Goal: Information Seeking & Learning: Learn about a topic

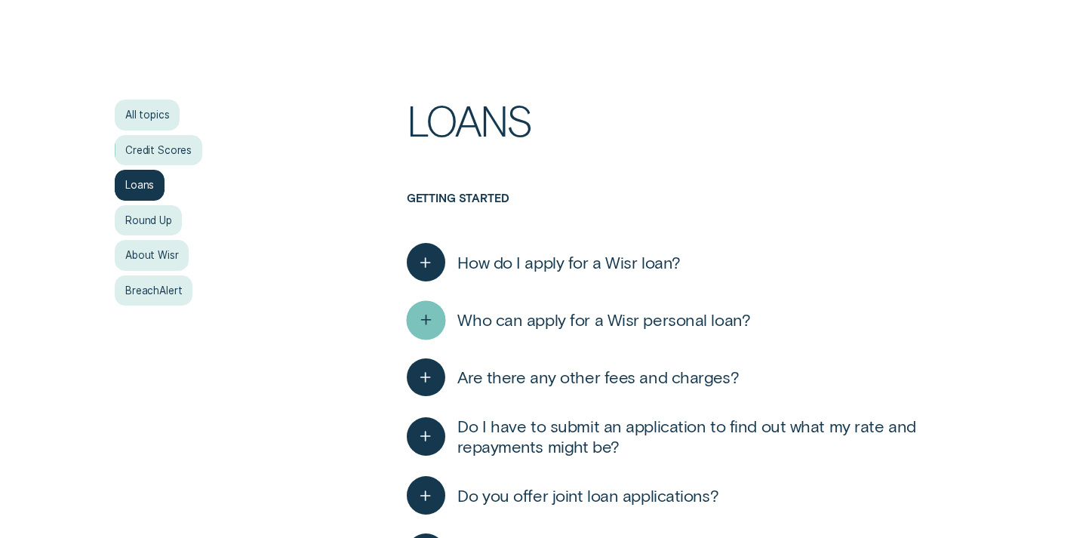
scroll to position [338, 0]
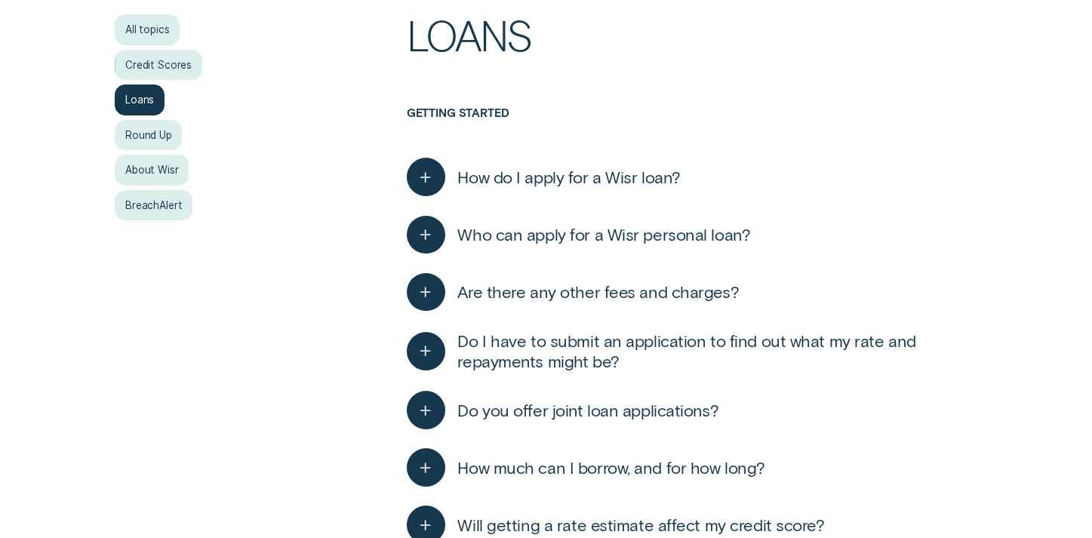
click at [585, 282] on span "Are there any other fees and charges?" at bounding box center [598, 292] width 282 height 21
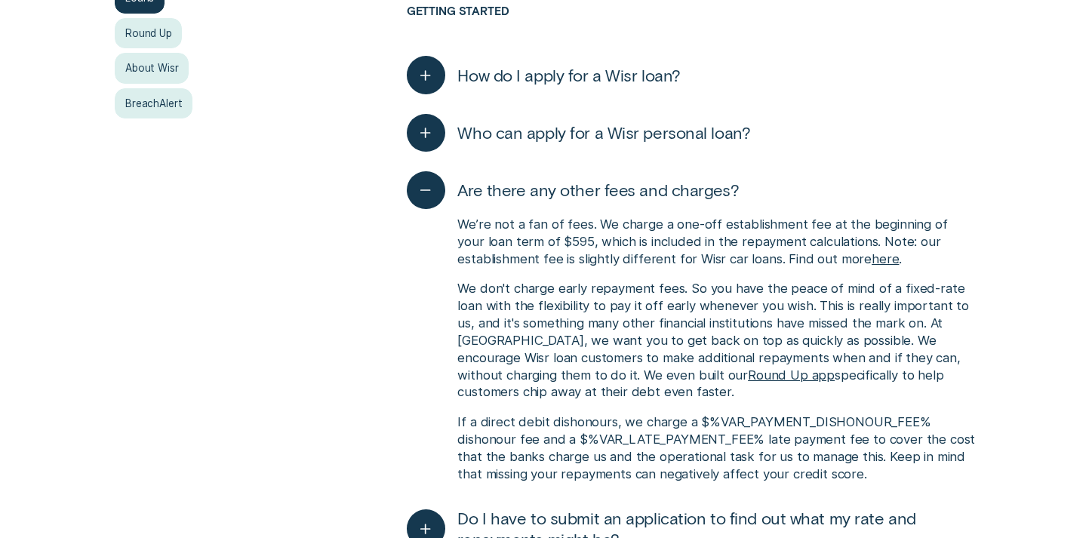
scroll to position [445, 0]
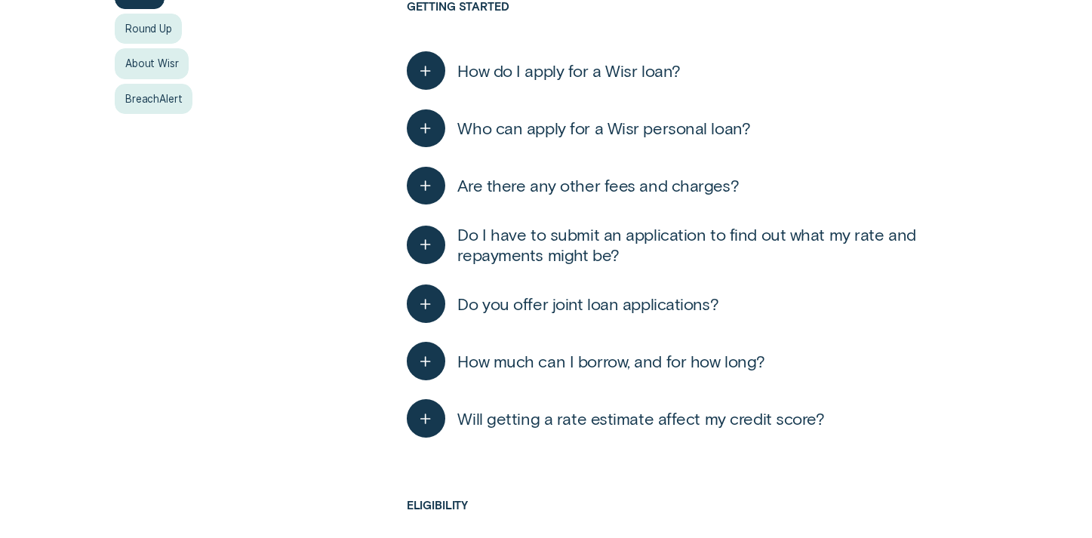
click at [573, 125] on span "Who can apply for a Wisr personal loan?" at bounding box center [603, 128] width 293 height 21
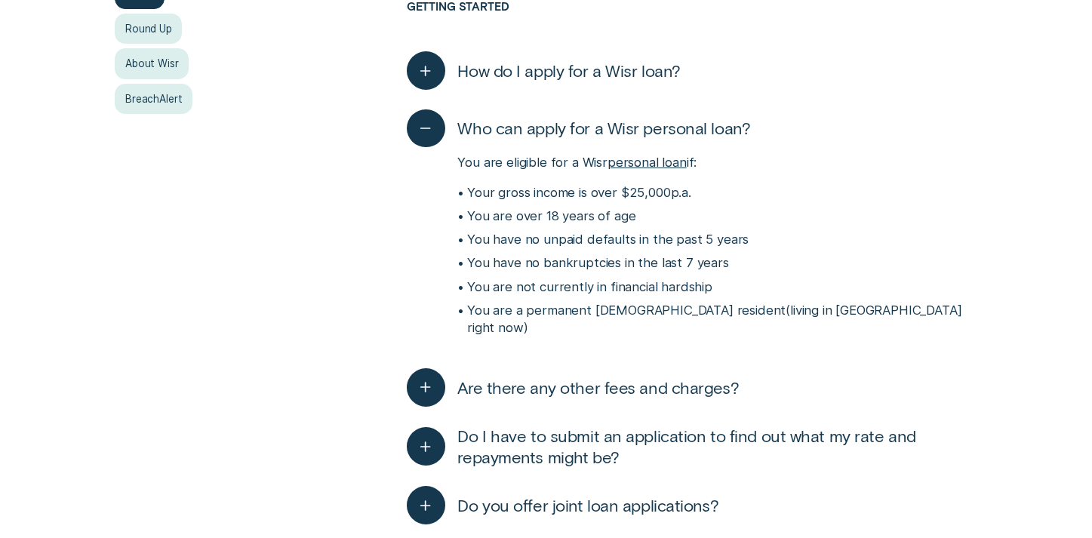
click at [562, 377] on span "Are there any other fees and charges?" at bounding box center [598, 387] width 282 height 21
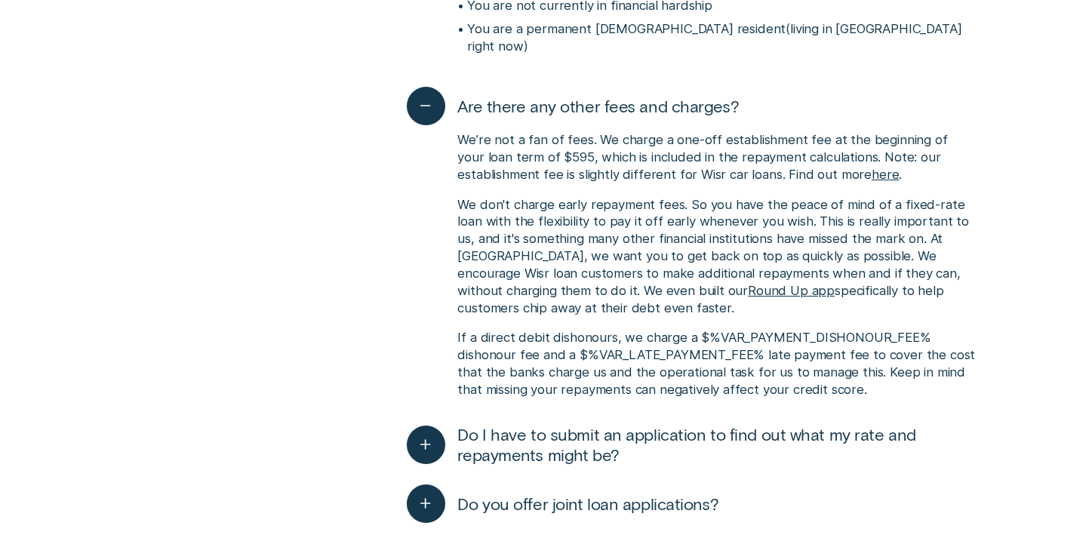
scroll to position [741, 0]
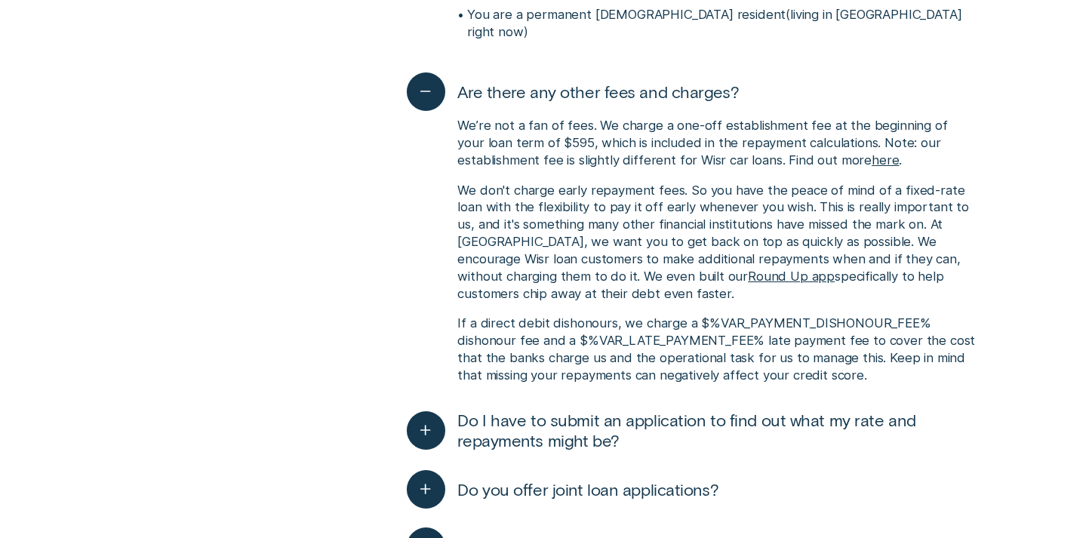
click at [532, 182] on p "We don't charge early repayment fees. So you have the peace of mind of a fixed-…" at bounding box center [716, 242] width 519 height 121
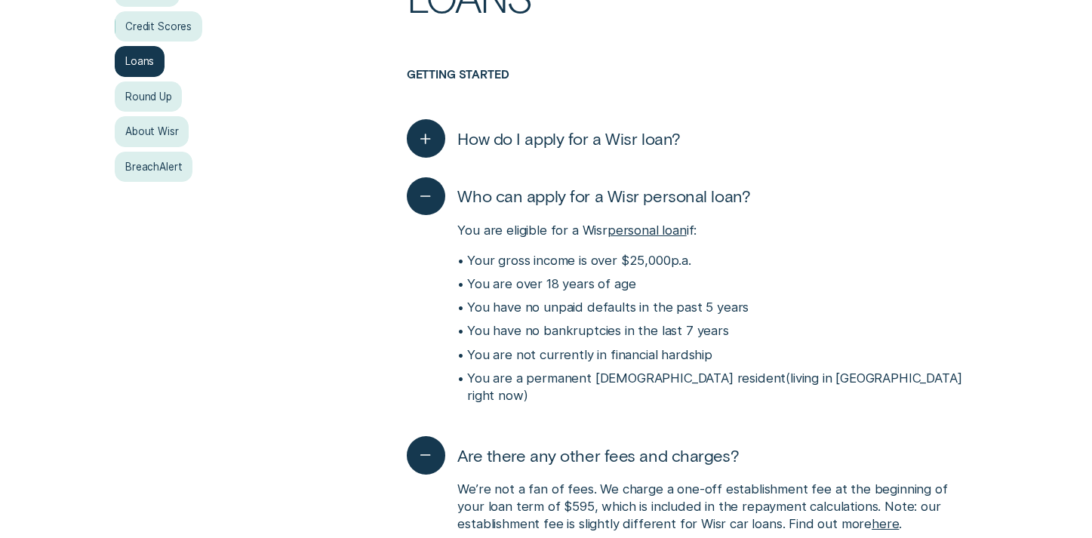
scroll to position [399, 0]
